Goal: Answer question/provide support

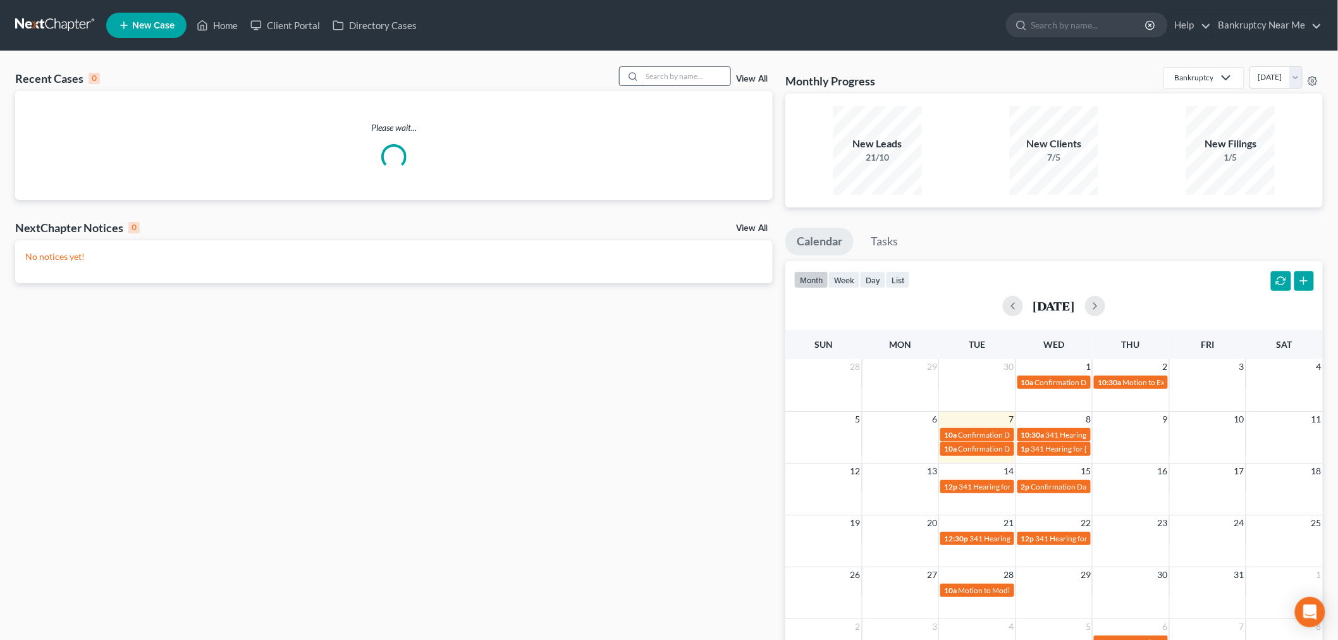
click at [679, 85] on input "search" at bounding box center [686, 76] width 89 height 18
paste input "off.thewall@live.cn"
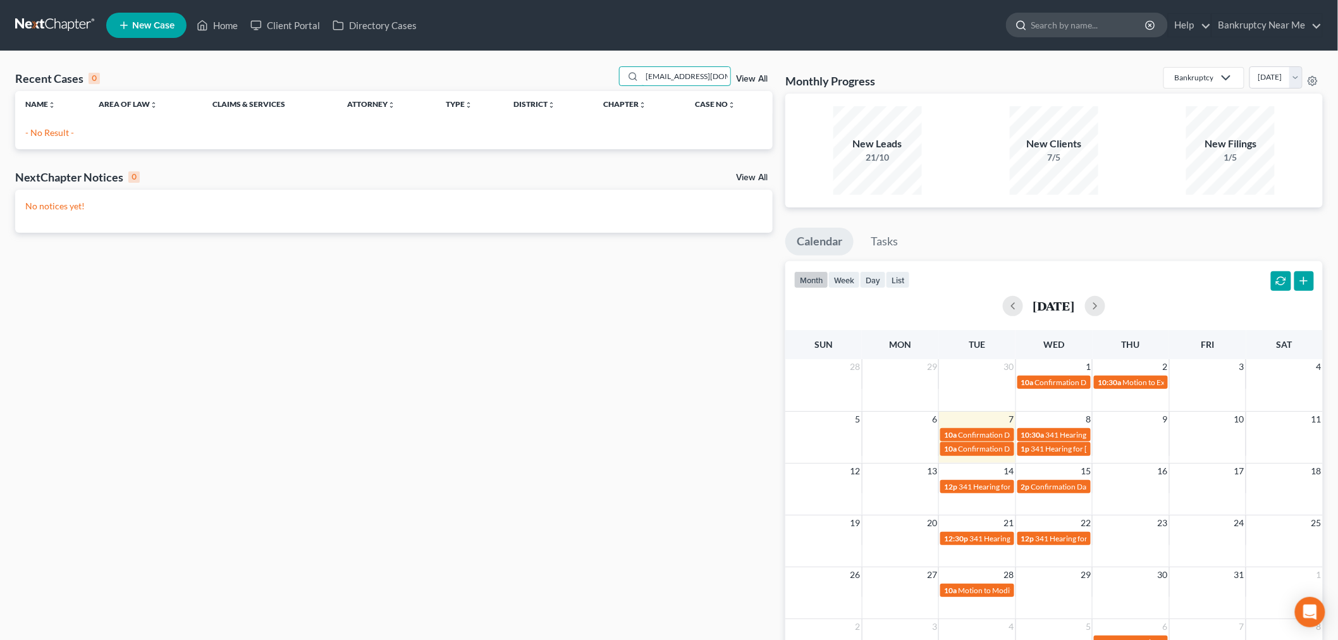
type input "off.thewall@live.cn"
click at [1064, 16] on input "search" at bounding box center [1090, 24] width 116 height 23
paste input "off.thewall@live.cn"
type input "off.thewall@live.cn"
drag, startPoint x: 715, startPoint y: 78, endPoint x: 486, endPoint y: 78, distance: 229.6
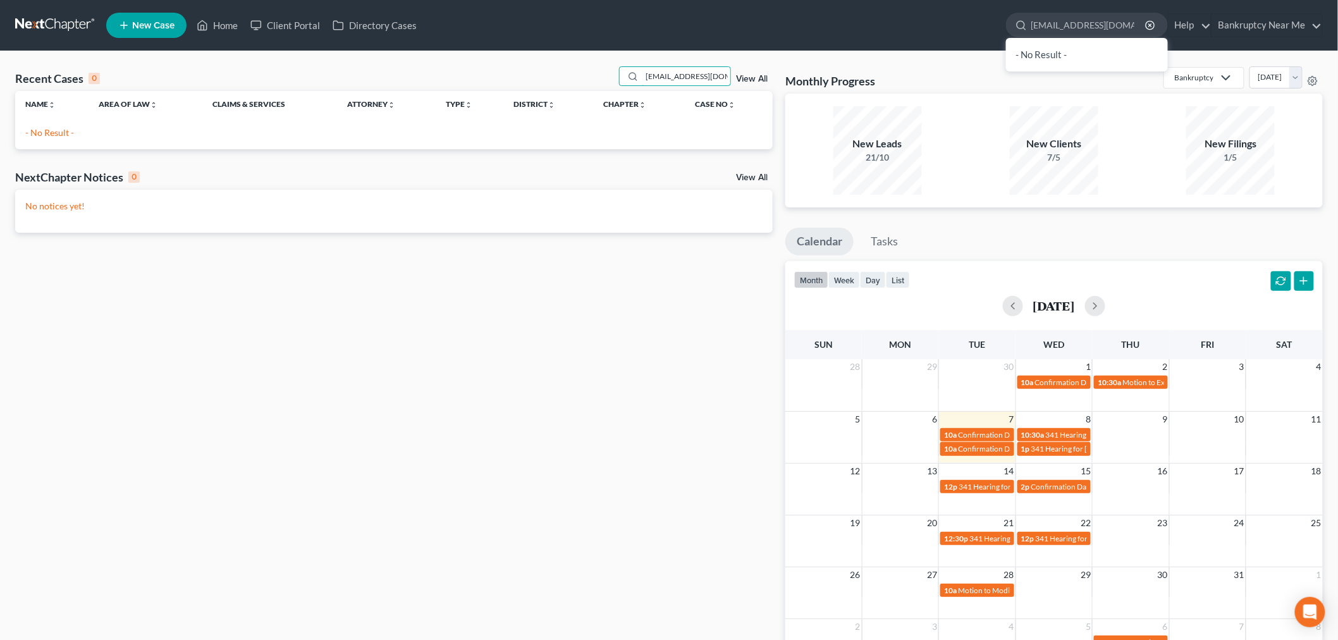
click at [486, 78] on div "Recent Cases 0 off.thewall@live.cn View All" at bounding box center [394, 78] width 758 height 25
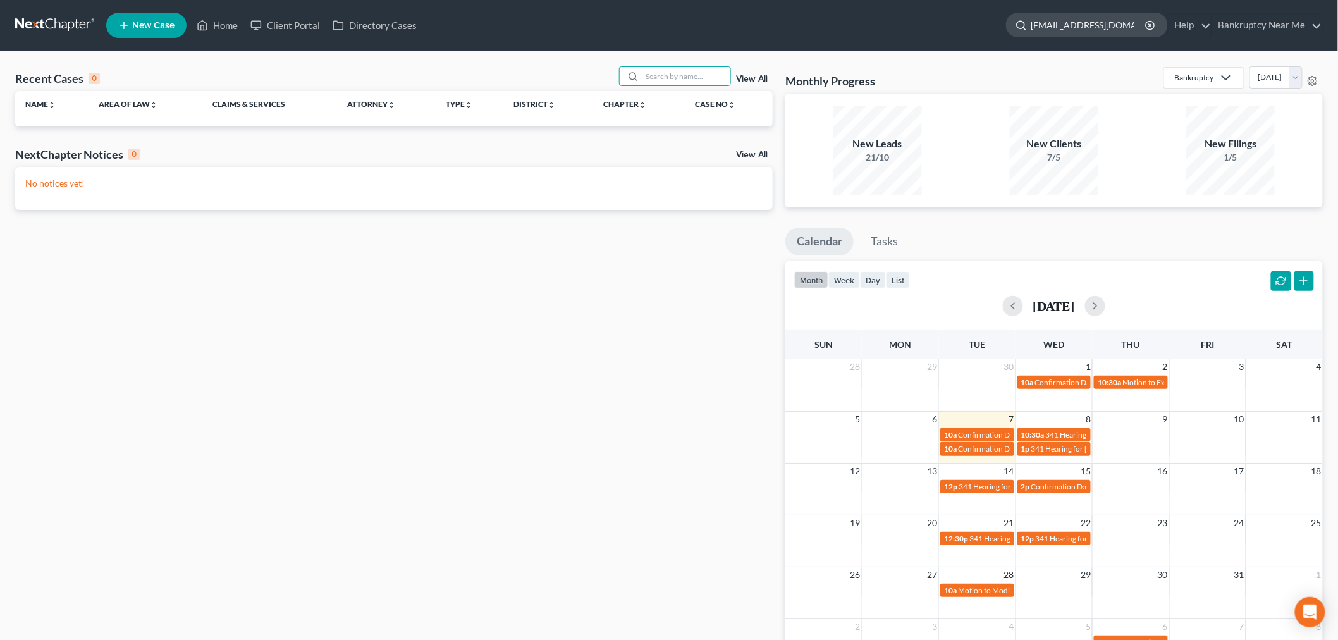
click at [1105, 15] on input "off.thewall@live.cn" at bounding box center [1090, 24] width 116 height 23
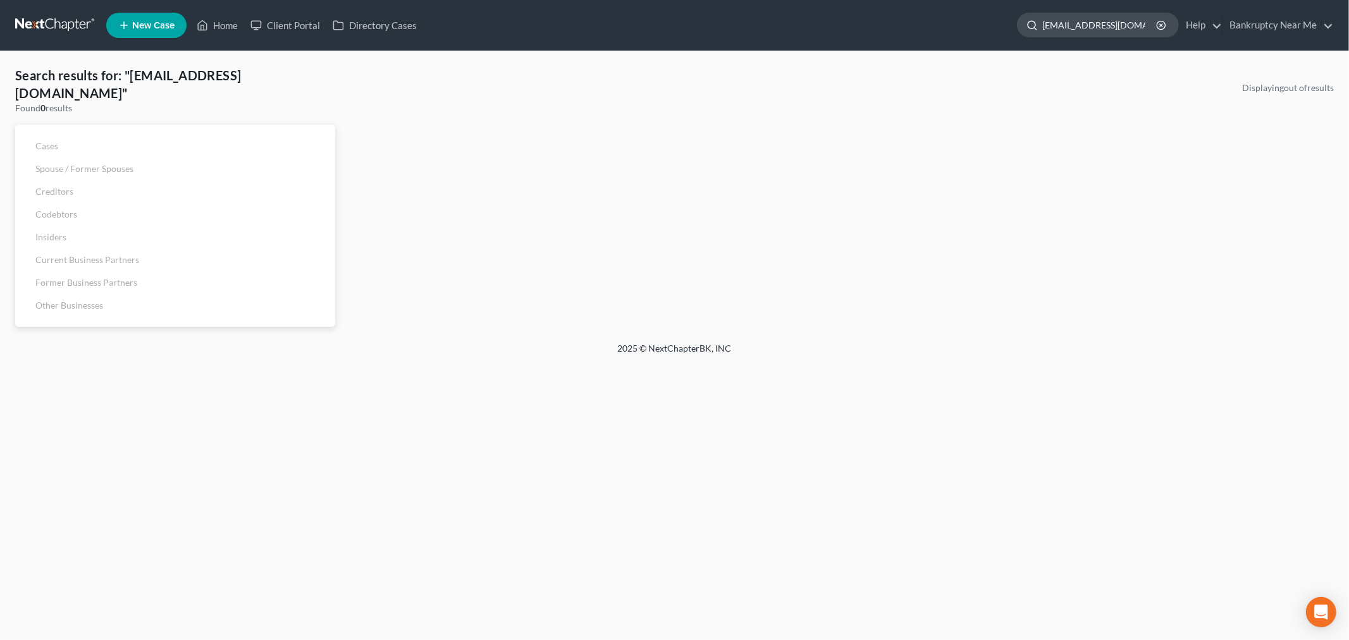
drag, startPoint x: 1085, startPoint y: 22, endPoint x: 1120, endPoint y: 16, distance: 35.2
click at [1120, 16] on input "off.thewall@live.cn" at bounding box center [1100, 24] width 116 height 23
type input "off.thewall"
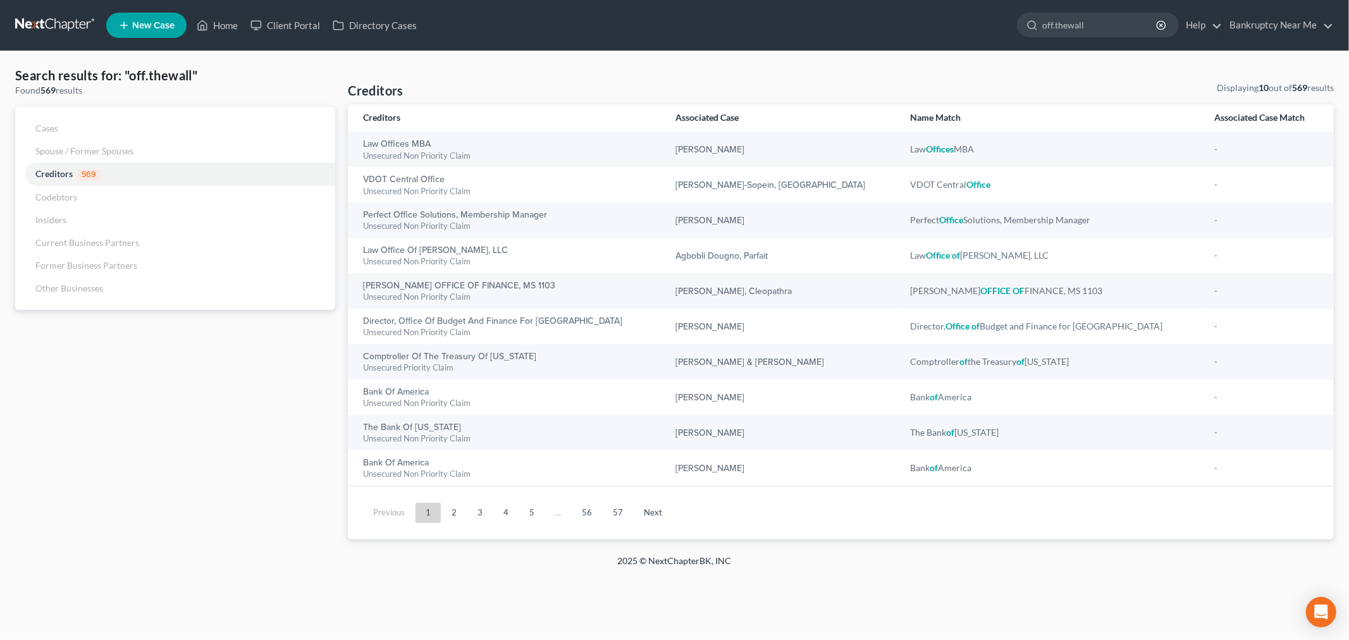
click at [61, 20] on link at bounding box center [55, 25] width 81 height 23
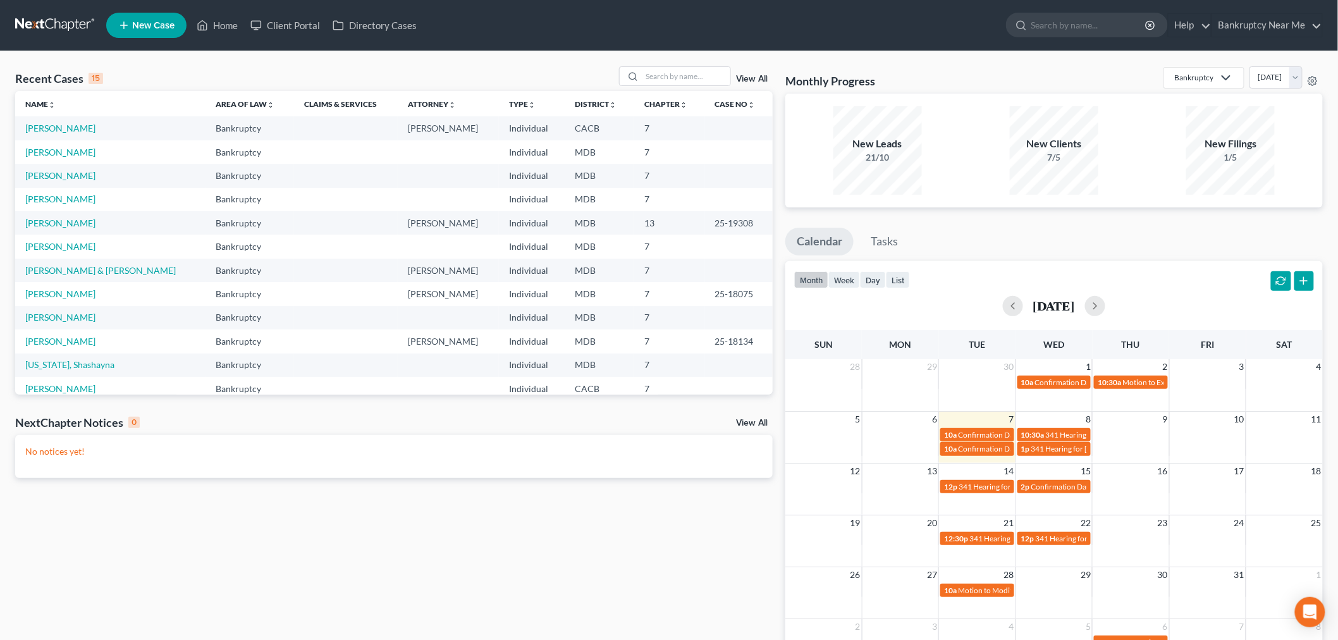
click at [668, 61] on div "Recent Cases 15 View All Name unfold_more expand_more expand_less Area of Law u…" at bounding box center [669, 379] width 1338 height 657
click at [673, 72] on input "search" at bounding box center [686, 76] width 89 height 18
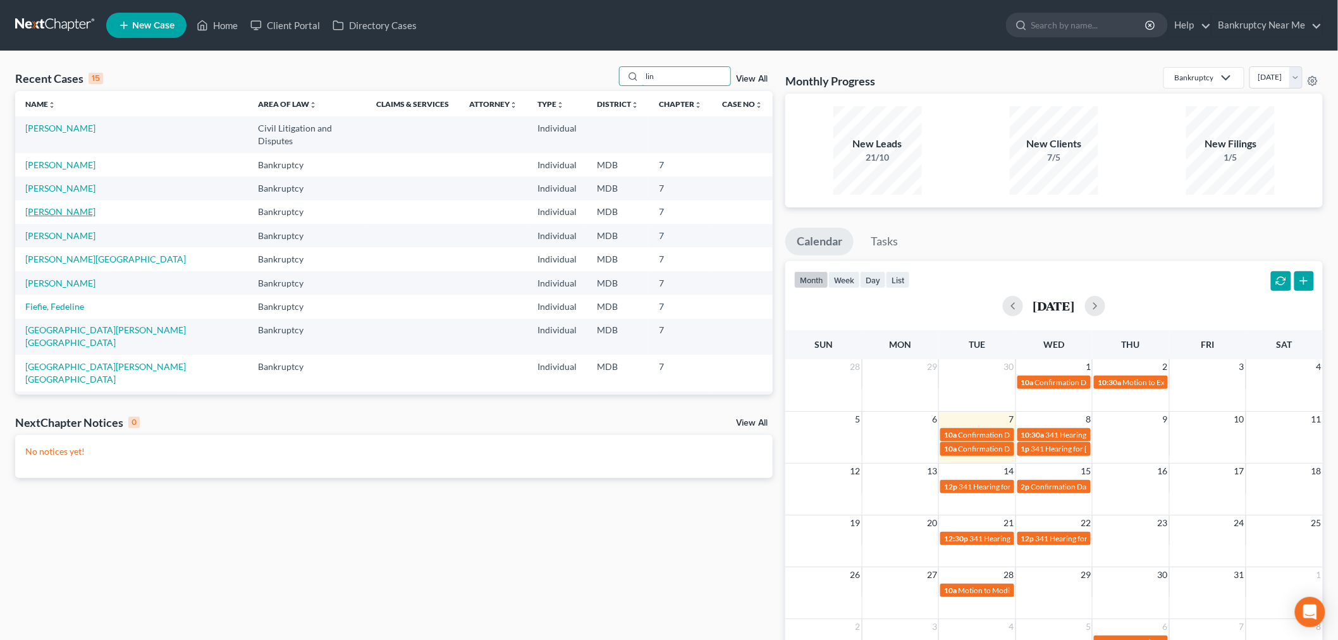
type input "lin"
click at [66, 206] on link "Lin, ShaoHua" at bounding box center [60, 211] width 70 height 11
select select "6"
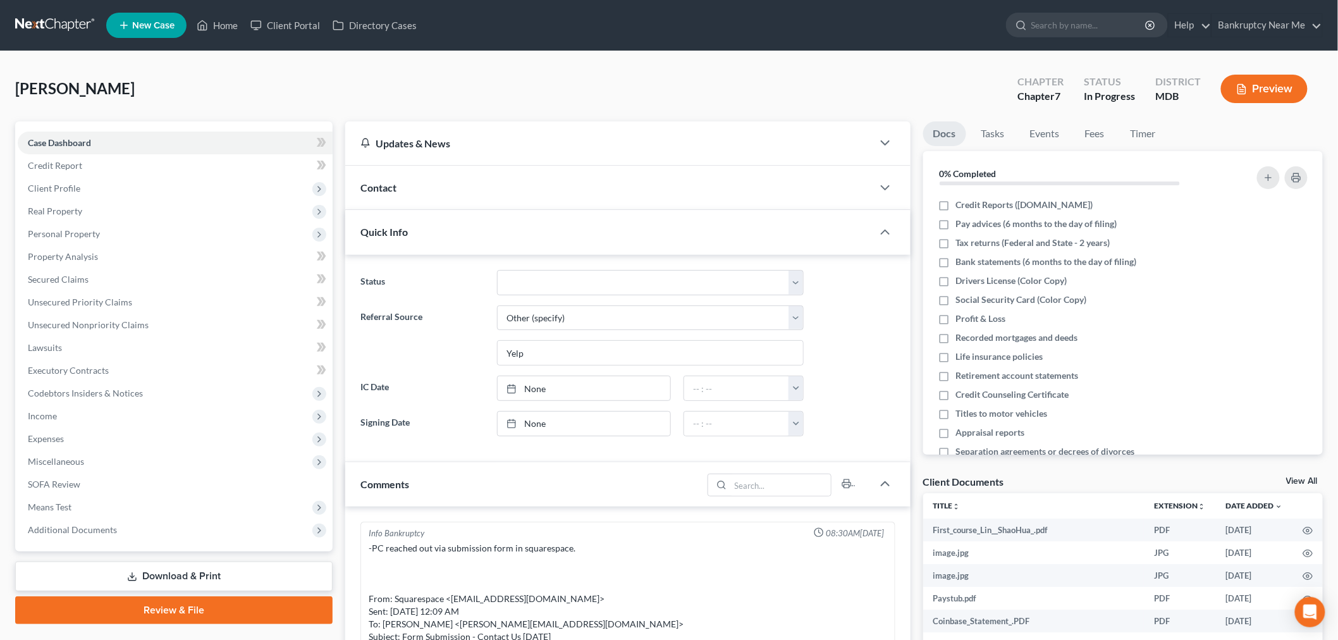
scroll to position [3388, 0]
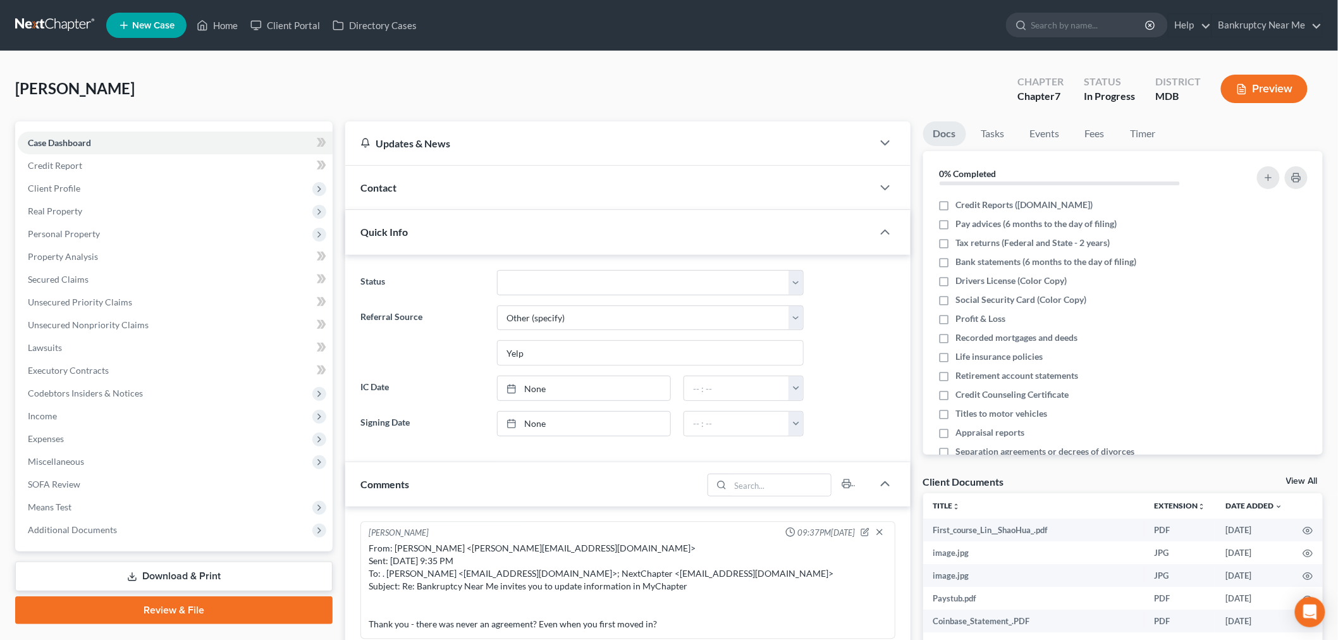
click at [642, 200] on div "Contact" at bounding box center [608, 188] width 527 height 44
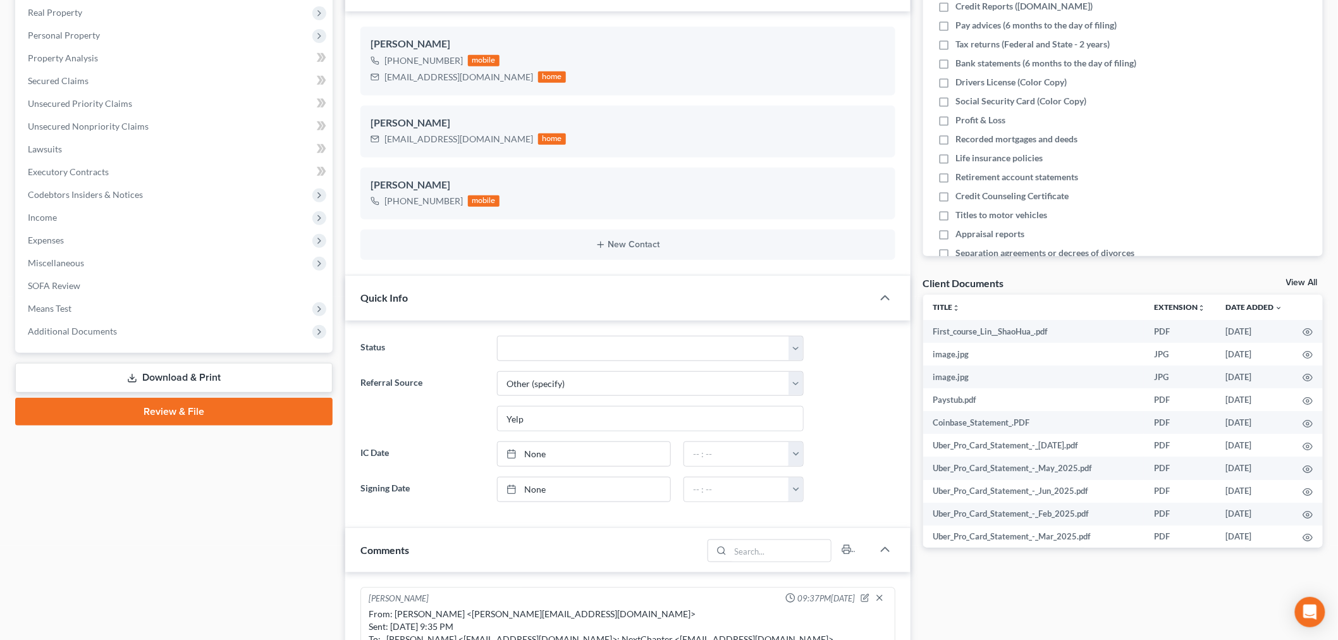
scroll to position [491, 0]
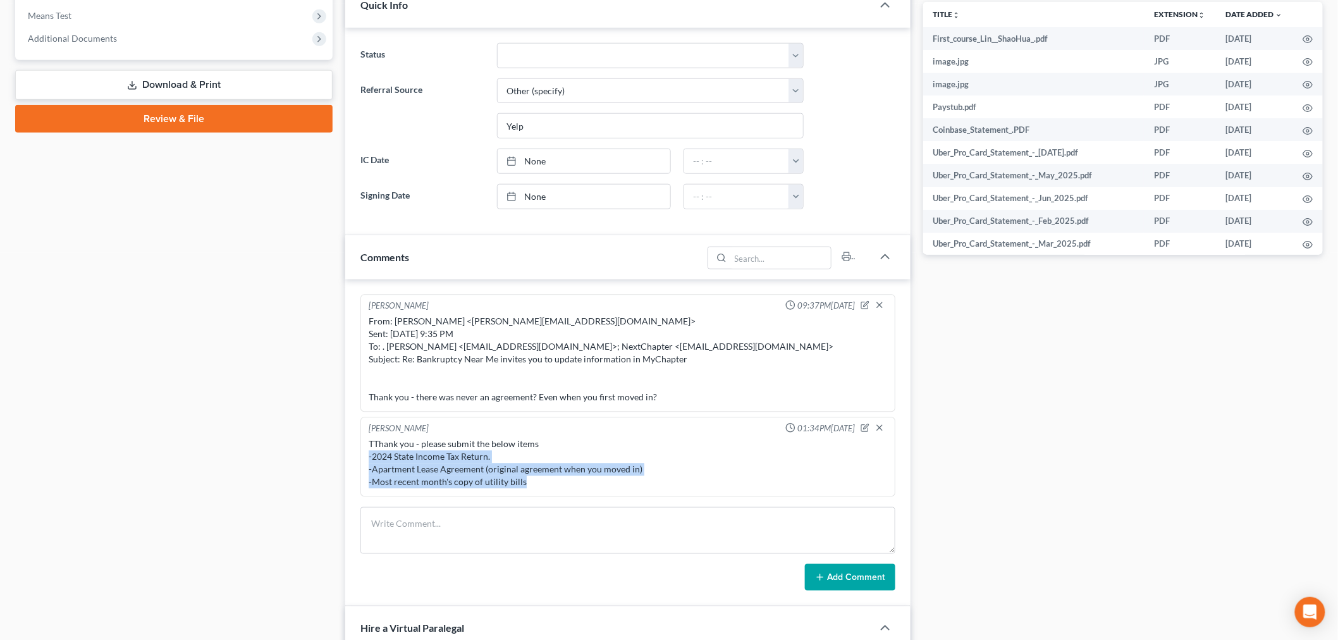
drag, startPoint x: 524, startPoint y: 485, endPoint x: 358, endPoint y: 457, distance: 168.0
click at [358, 457] on div "Info Bankruptcy 08:30AM, 08/04/2025 -PC reached out via submission form in squa…" at bounding box center [627, 443] width 565 height 327
copy div "-2024 State Income Tax Return. -Apartment Lease Agreement (original agreement w…"
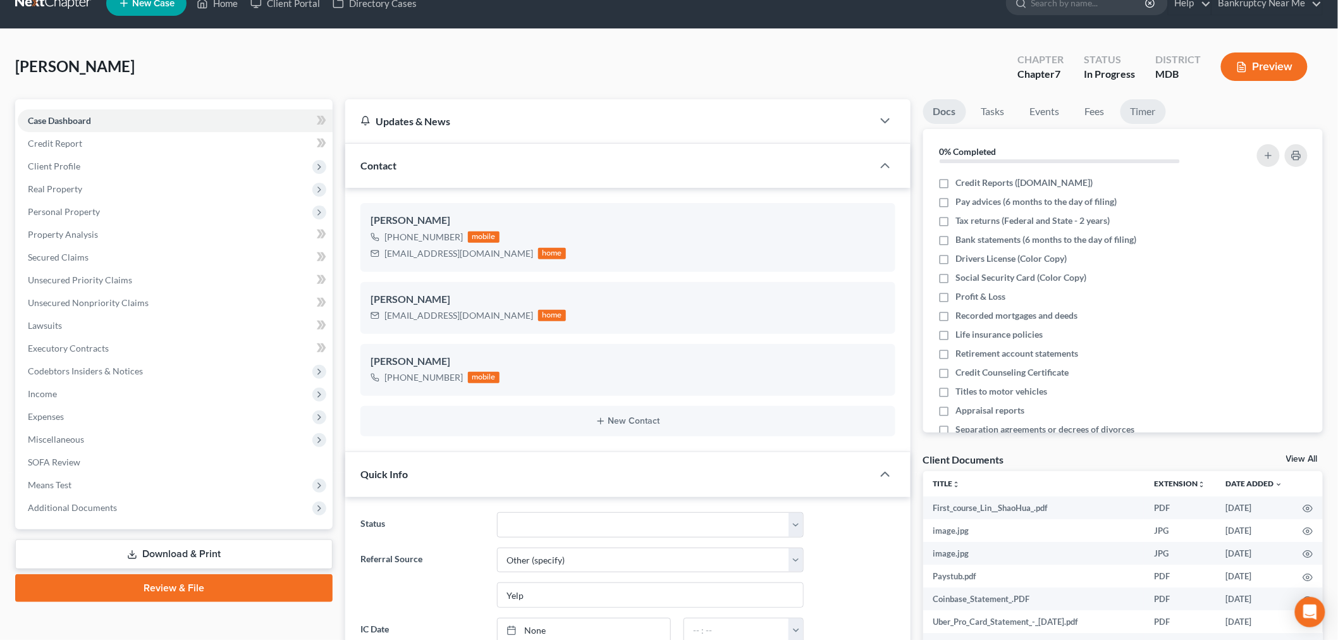
scroll to position [0, 0]
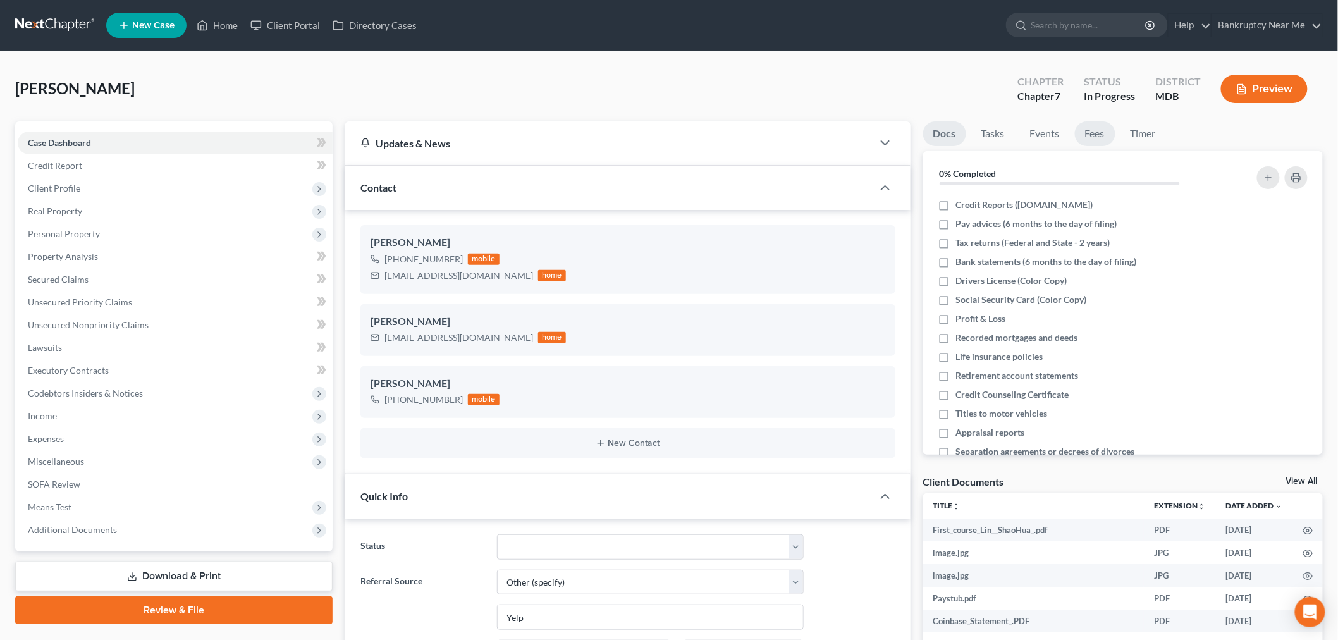
click at [1095, 144] on link "Fees" at bounding box center [1095, 133] width 40 height 25
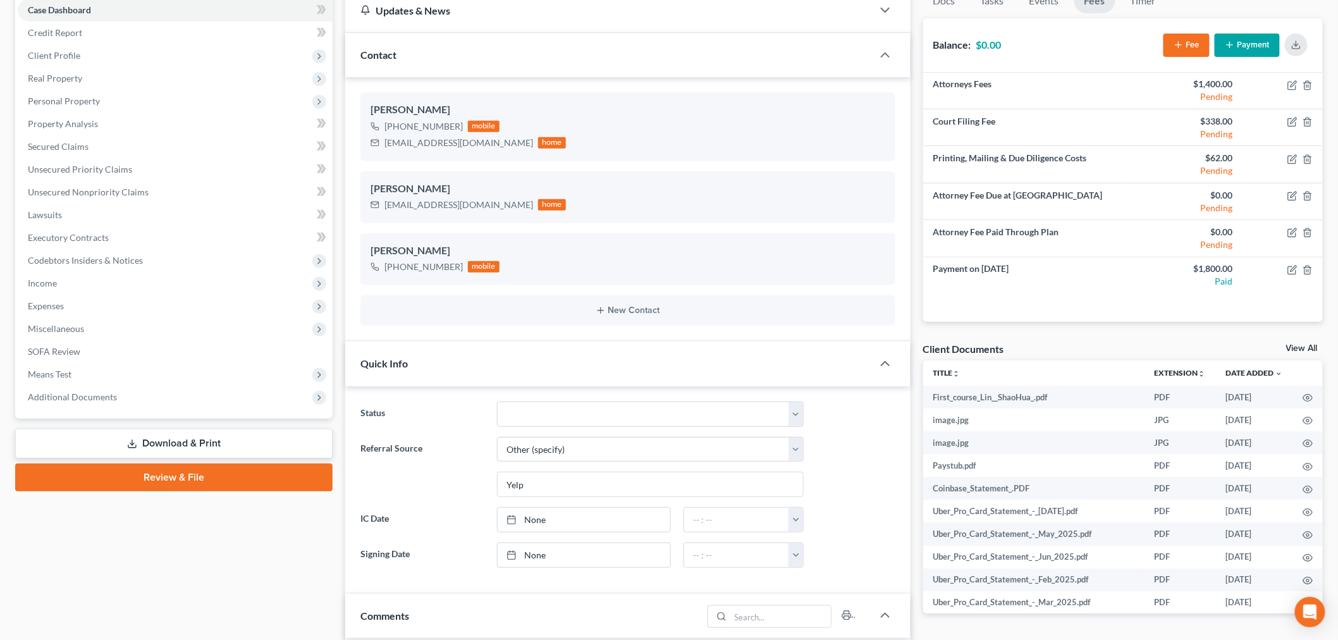
scroll to position [491, 0]
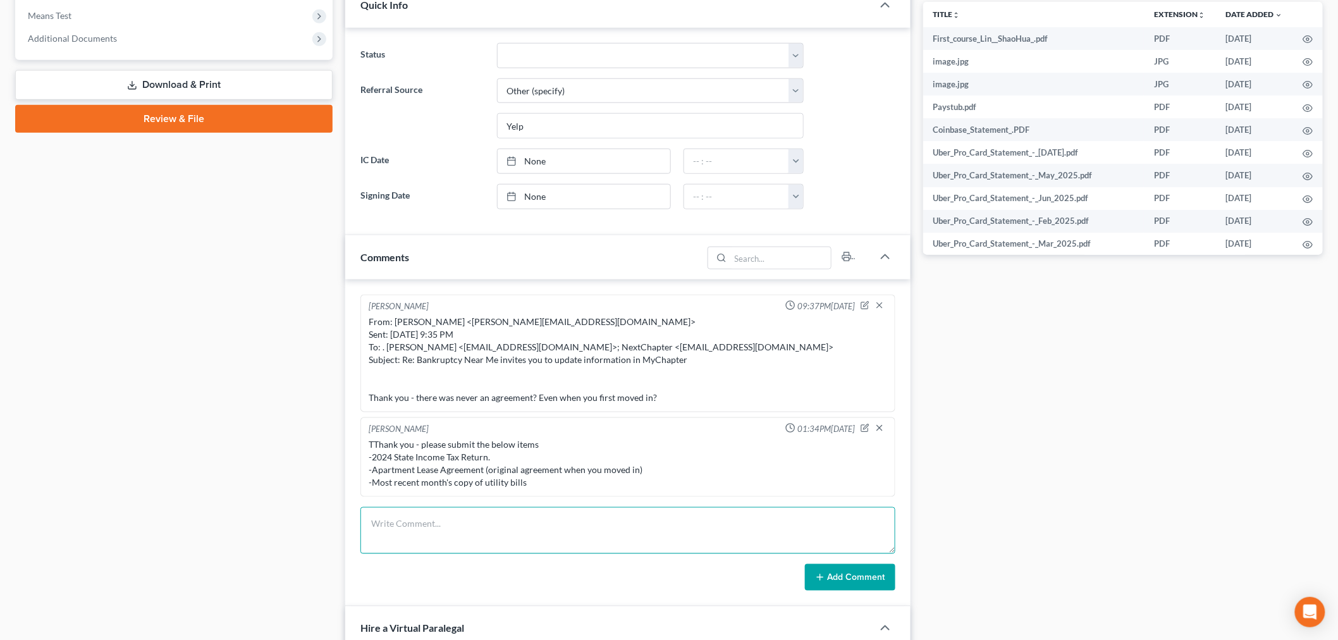
click at [597, 547] on textarea at bounding box center [628, 530] width 535 height 47
click at [798, 541] on textarea at bounding box center [628, 530] width 535 height 47
paste textarea "Hello, We reached out on August 22, 2025 requesting the below items: -2024 Stat…"
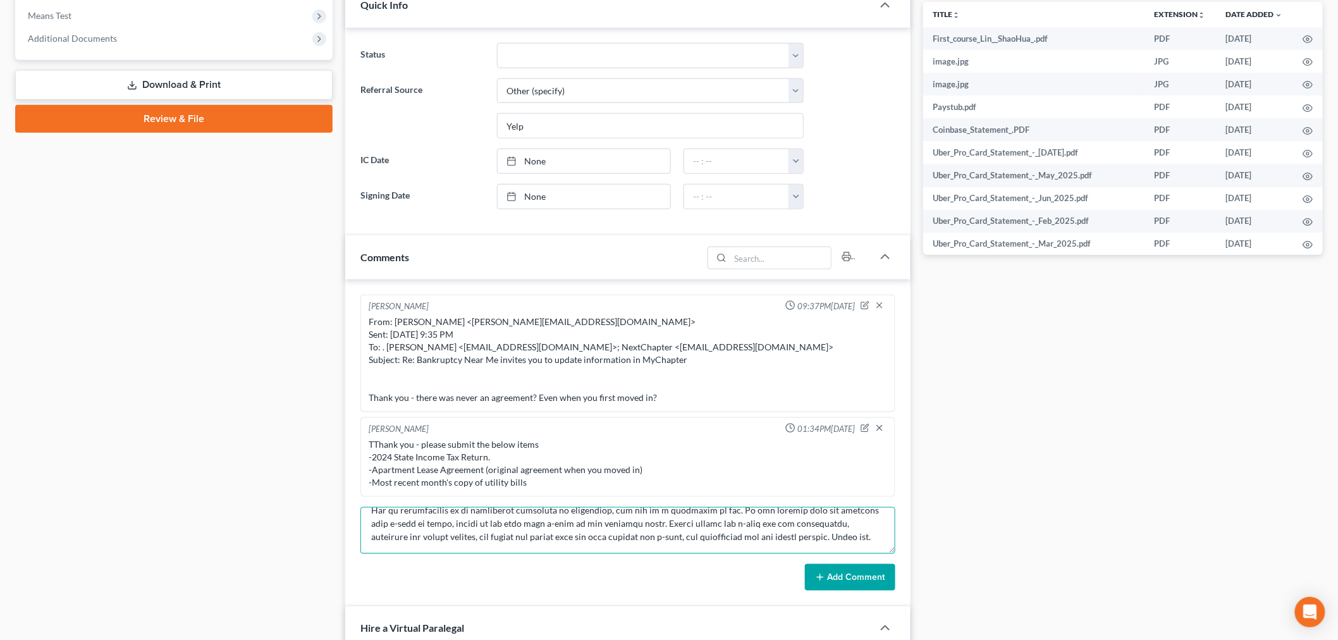
type textarea "Hello, We reached out on August 22, 2025 requesting the below items: -2024 Stat…"
click at [844, 583] on button "Add Comment" at bounding box center [850, 577] width 90 height 27
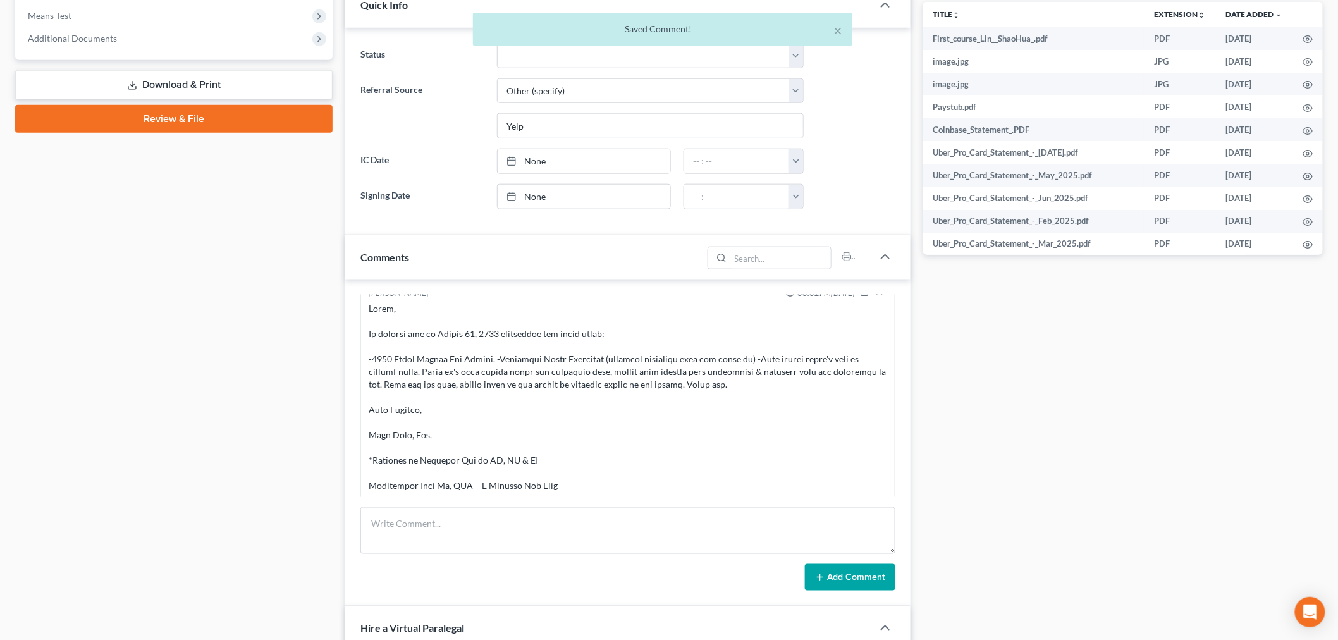
scroll to position [3512, 0]
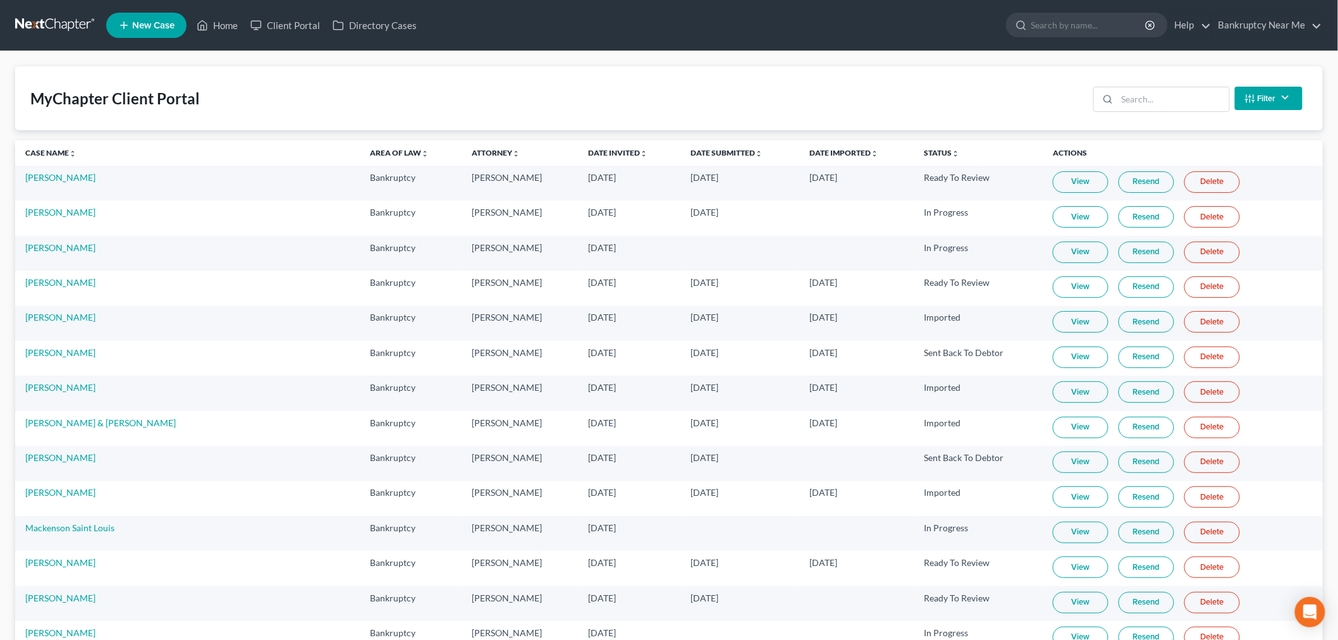
click at [753, 67] on div "MyChapter Client Portal Filter Status Filter... Invited In Progress Ready To Re…" at bounding box center [669, 98] width 1308 height 64
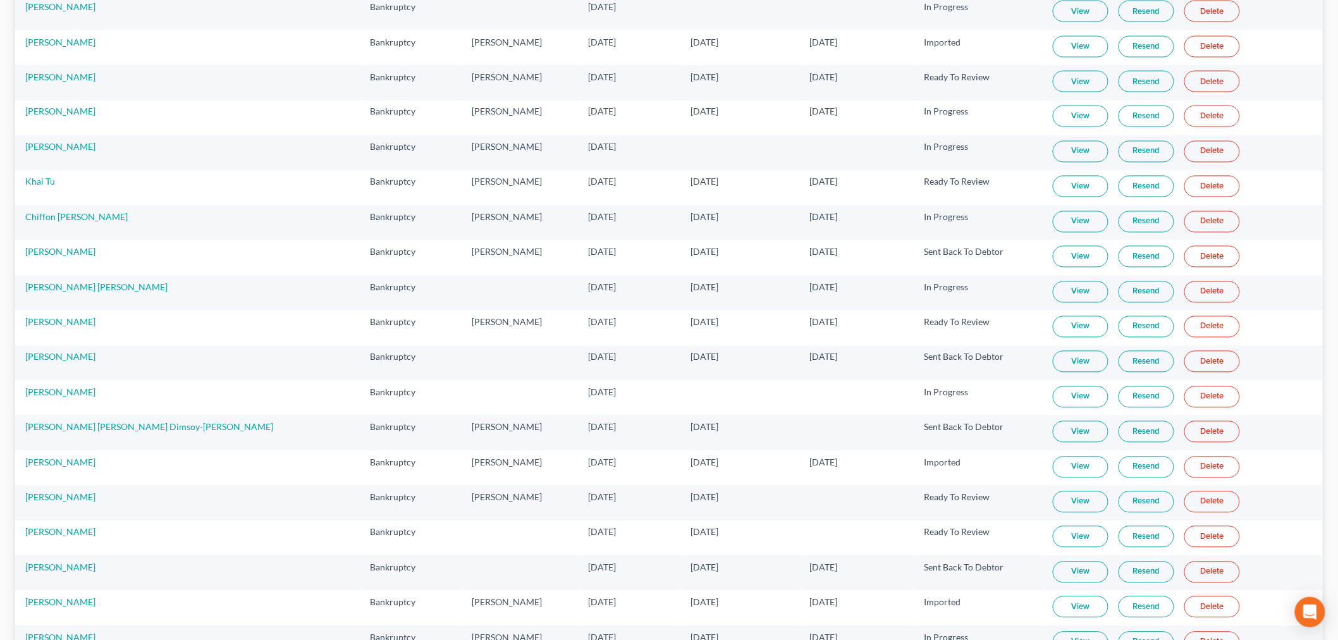
click at [1053, 303] on link "View" at bounding box center [1081, 292] width 56 height 22
